Goal: Task Accomplishment & Management: Manage account settings

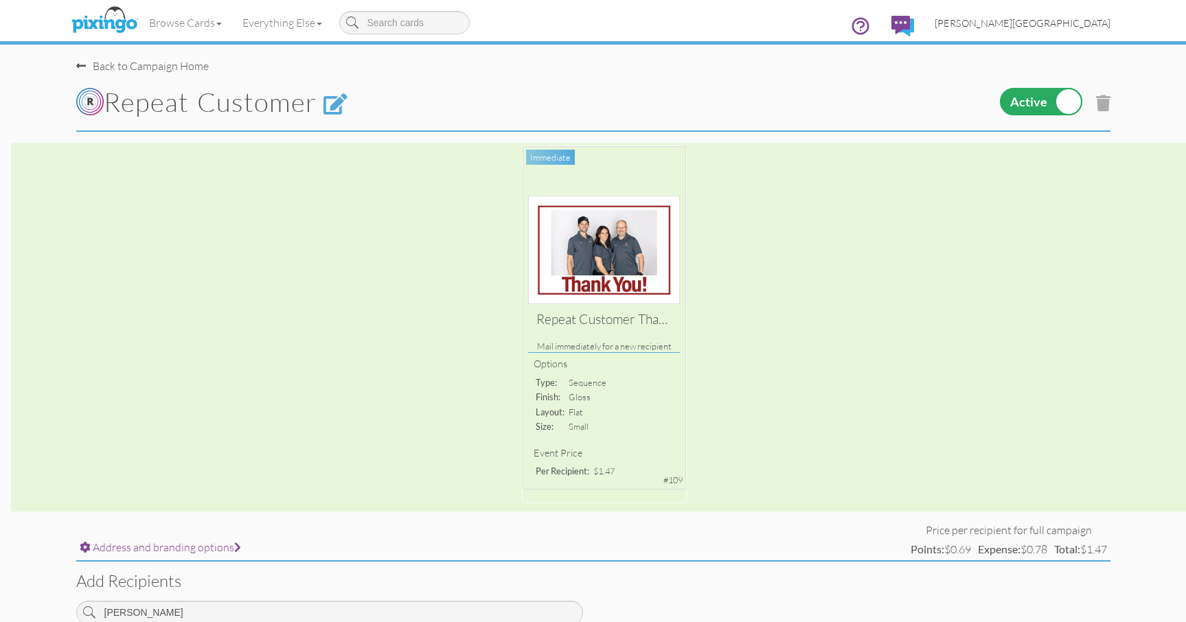
click at [1081, 30] on link "[PERSON_NAME][GEOGRAPHIC_DATA]" at bounding box center [1022, 22] width 196 height 35
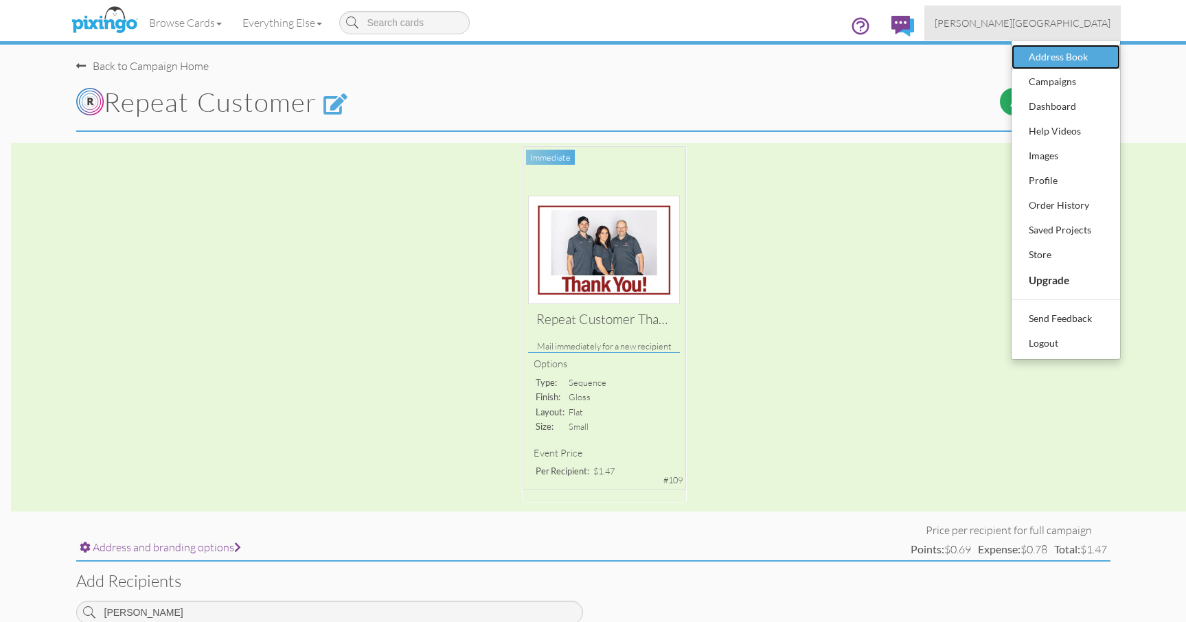
click at [1070, 56] on div "Address Book" at bounding box center [1065, 57] width 81 height 21
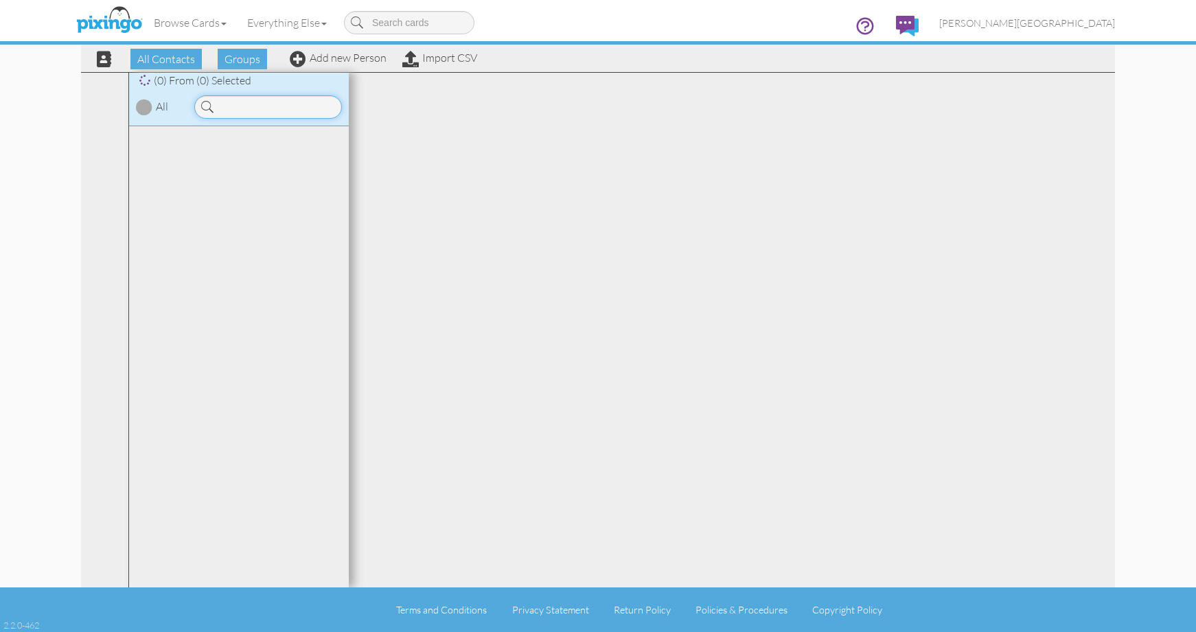
click at [271, 109] on input at bounding box center [268, 106] width 148 height 23
type input "KAYLIN"
click at [248, 172] on span "HAVSKJOLD," at bounding box center [216, 168] width 64 height 14
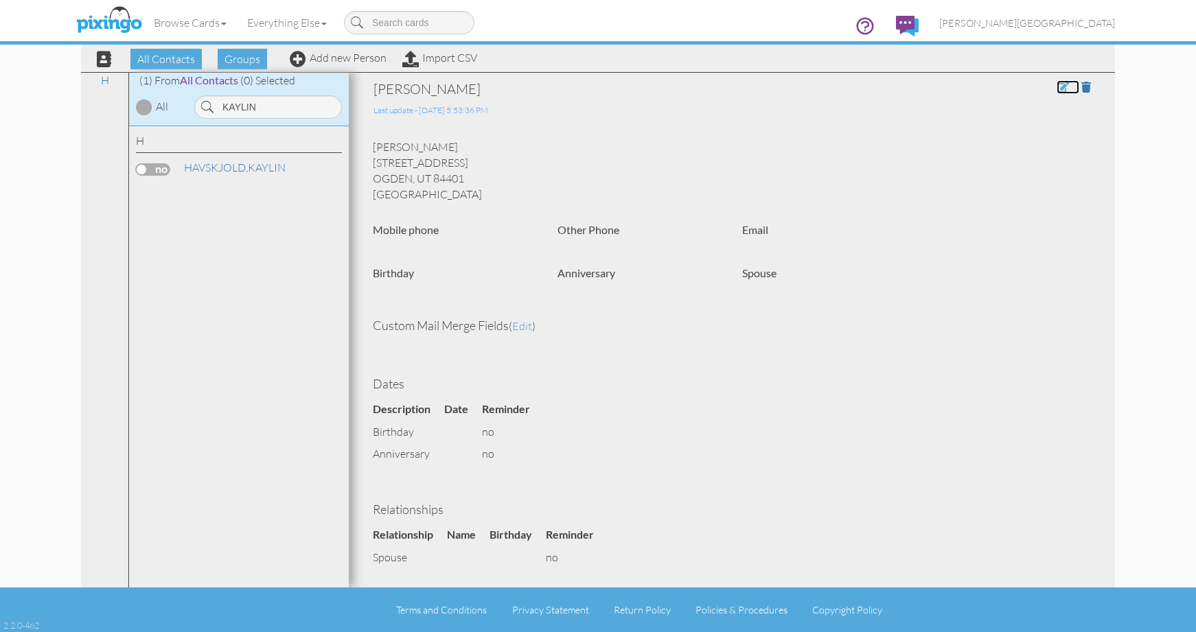
click at [1057, 88] on span at bounding box center [1063, 87] width 12 height 11
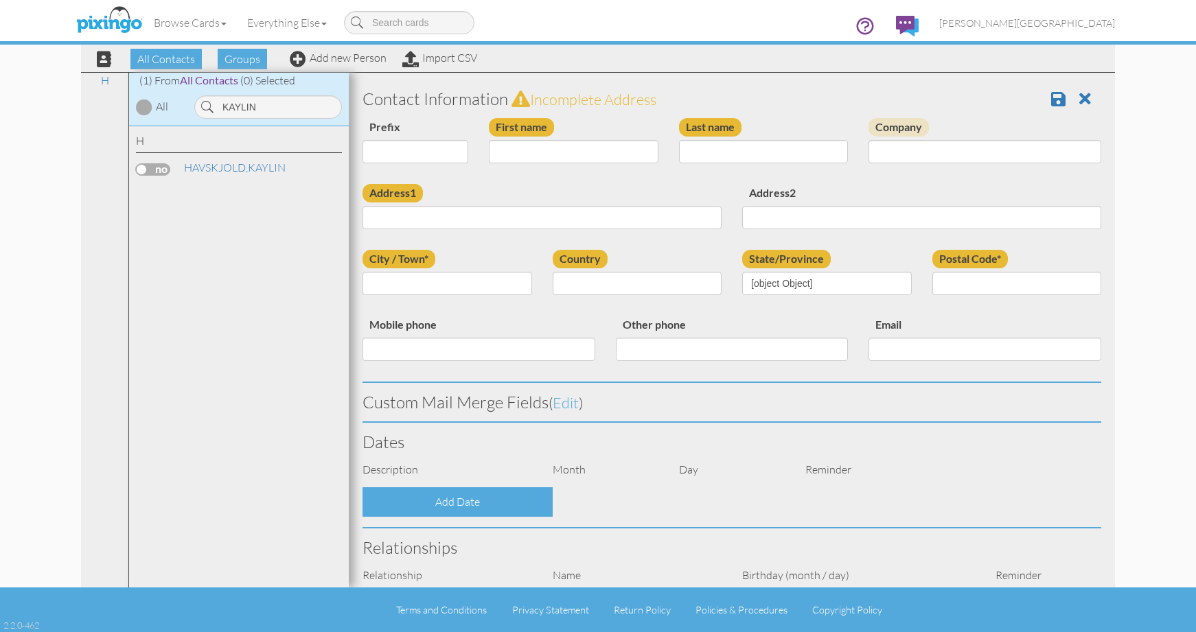
type input "KAYLIN"
type input "HAVSKJOLD"
type input "[STREET_ADDRESS]"
type input "[PERSON_NAME]"
type input "84401"
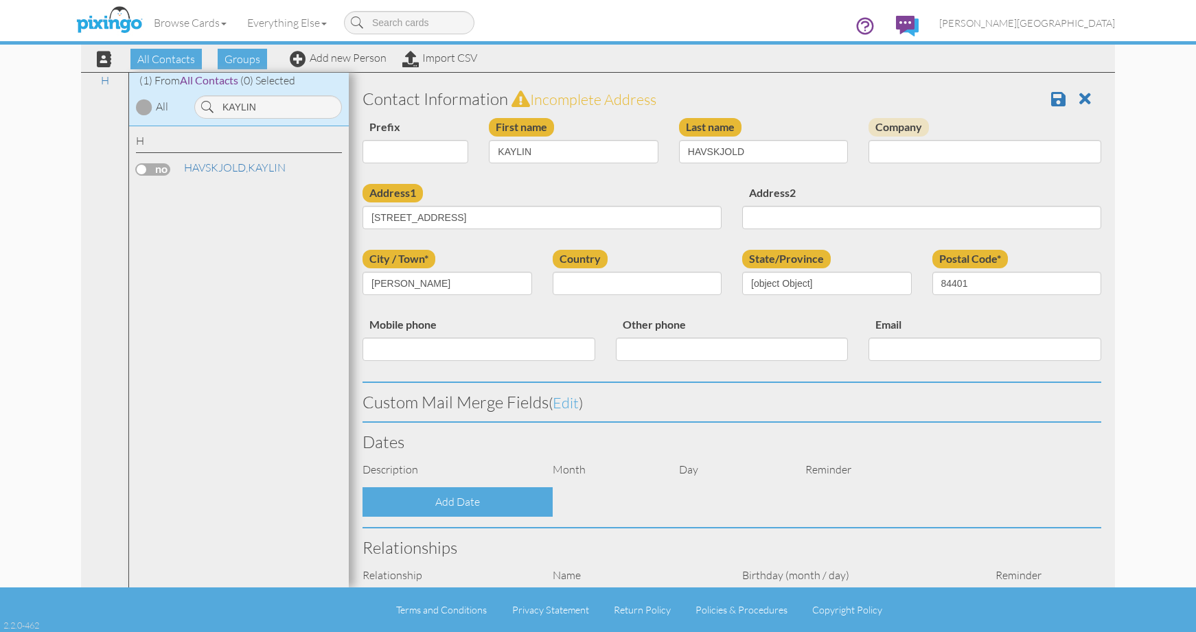
select select "object:35333"
select select "object:35578"
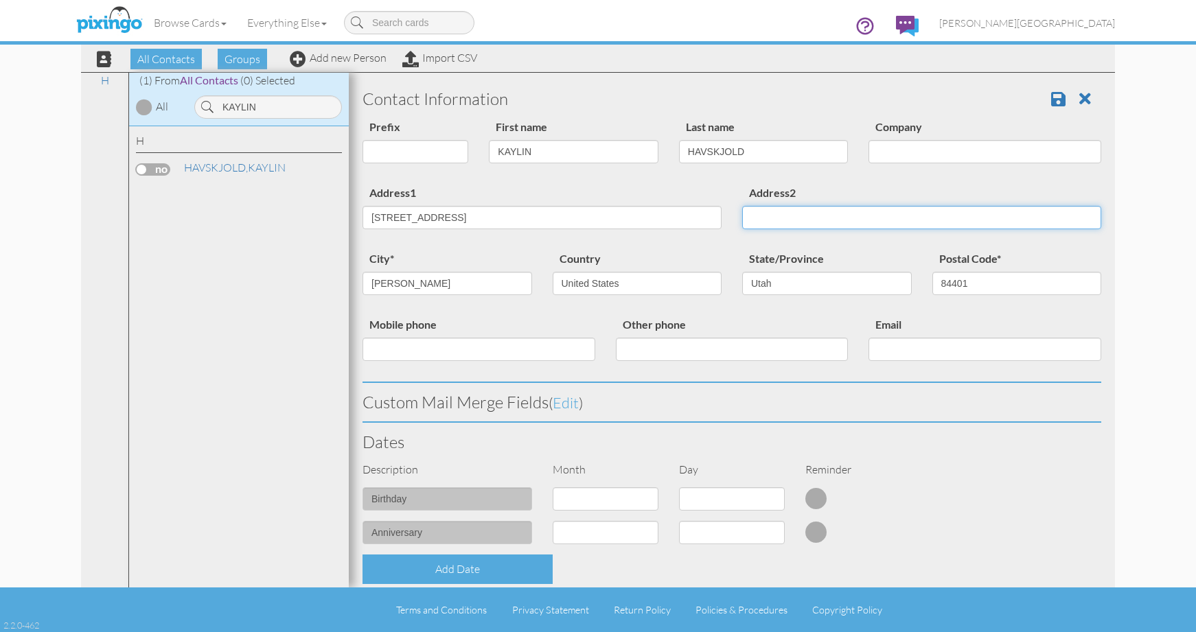
click at [770, 213] on input "Address2" at bounding box center [921, 217] width 359 height 23
type input "APT# 5"
click at [1051, 95] on span at bounding box center [1058, 99] width 14 height 16
